Goal: Navigation & Orientation: Find specific page/section

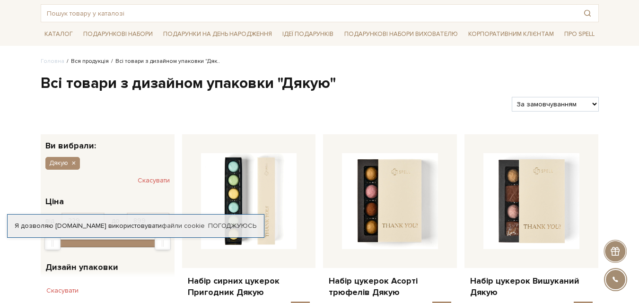
click at [71, 61] on link "Вся продукція" at bounding box center [90, 61] width 38 height 7
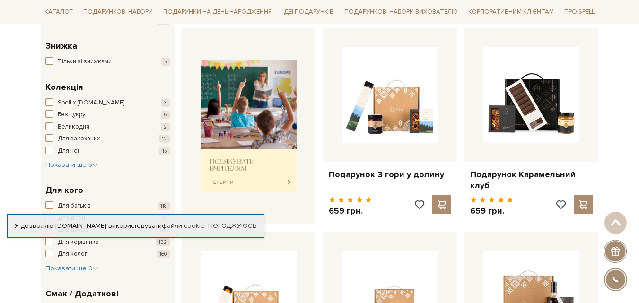
scroll to position [379, 0]
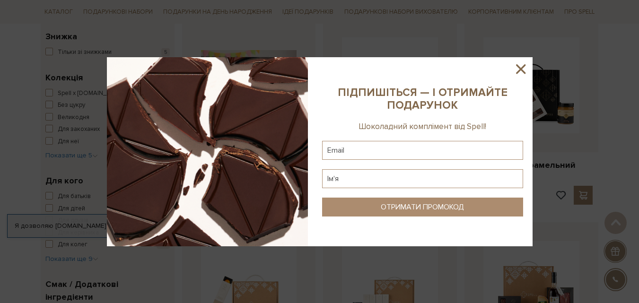
click at [526, 65] on icon at bounding box center [521, 69] width 16 height 16
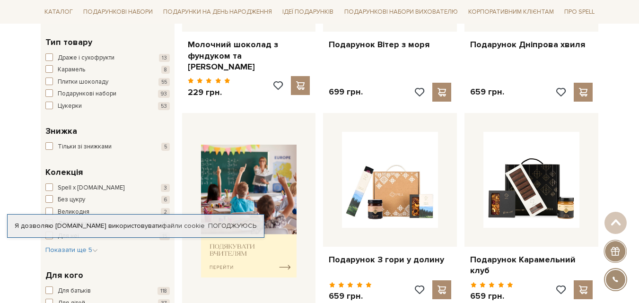
scroll to position [331, 0]
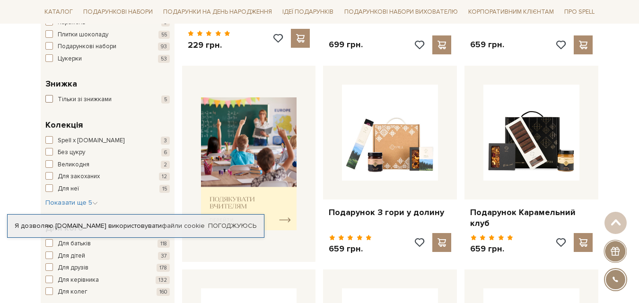
click at [49, 99] on span "button" at bounding box center [49, 99] width 8 height 8
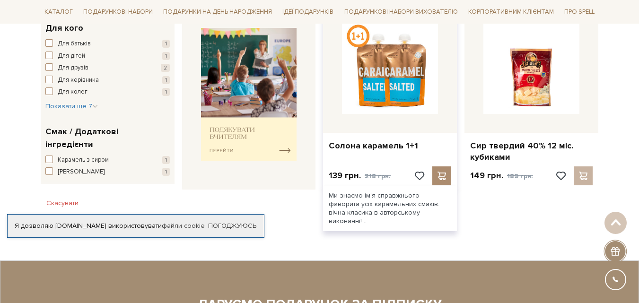
scroll to position [379, 0]
